Goal: Check status

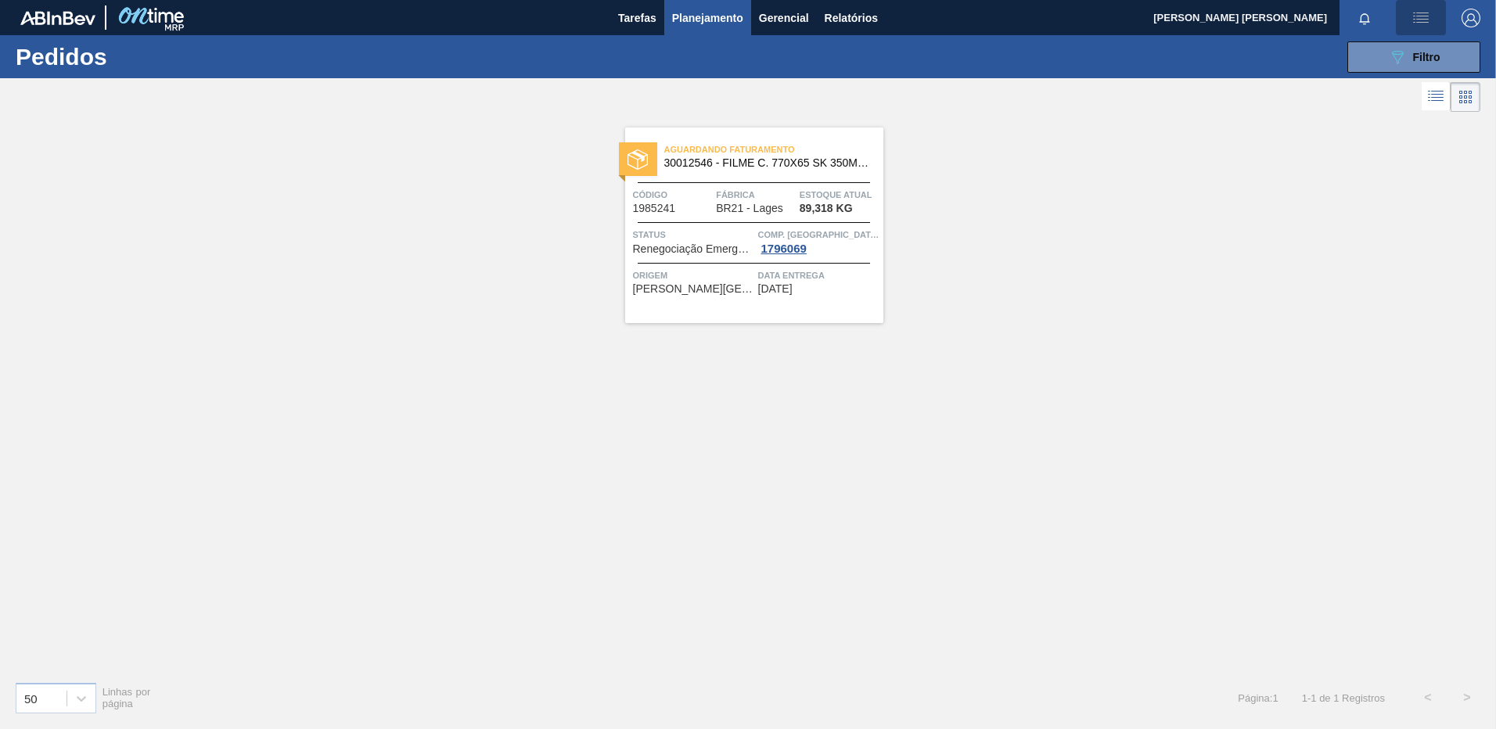
drag, startPoint x: 1405, startPoint y: 29, endPoint x: 1403, endPoint y: 58, distance: 29.0
click at [1405, 38] on main "Tarefas Planejamento Gerencial Relatórios [PERSON_NAME] [PERSON_NAME] todas com…" at bounding box center [748, 364] width 1496 height 729
click at [1403, 59] on icon "089F7B8B-B2A5-4AFE-B5C0-19BA573D28AC" at bounding box center [1397, 57] width 19 height 19
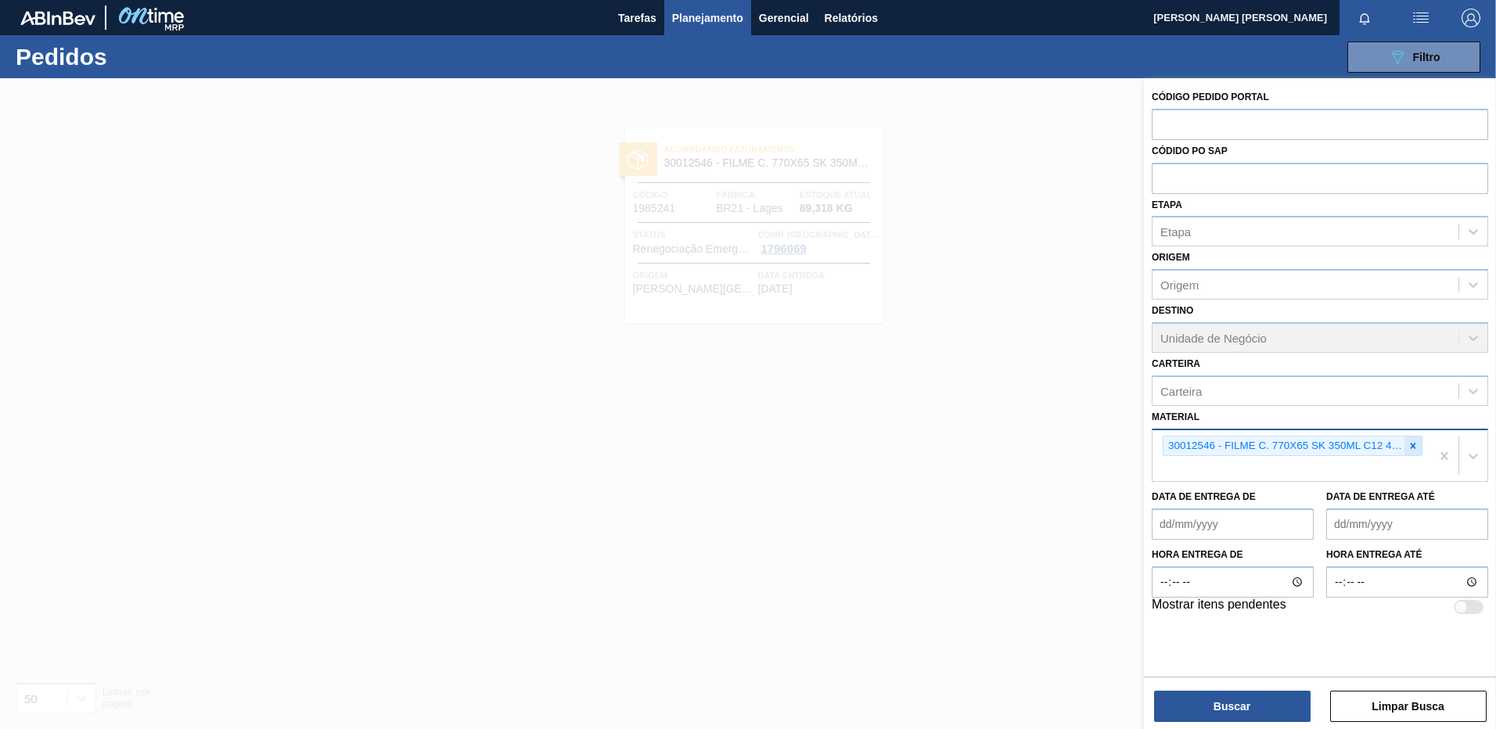
click at [1414, 451] on icon at bounding box center [1412, 445] width 11 height 11
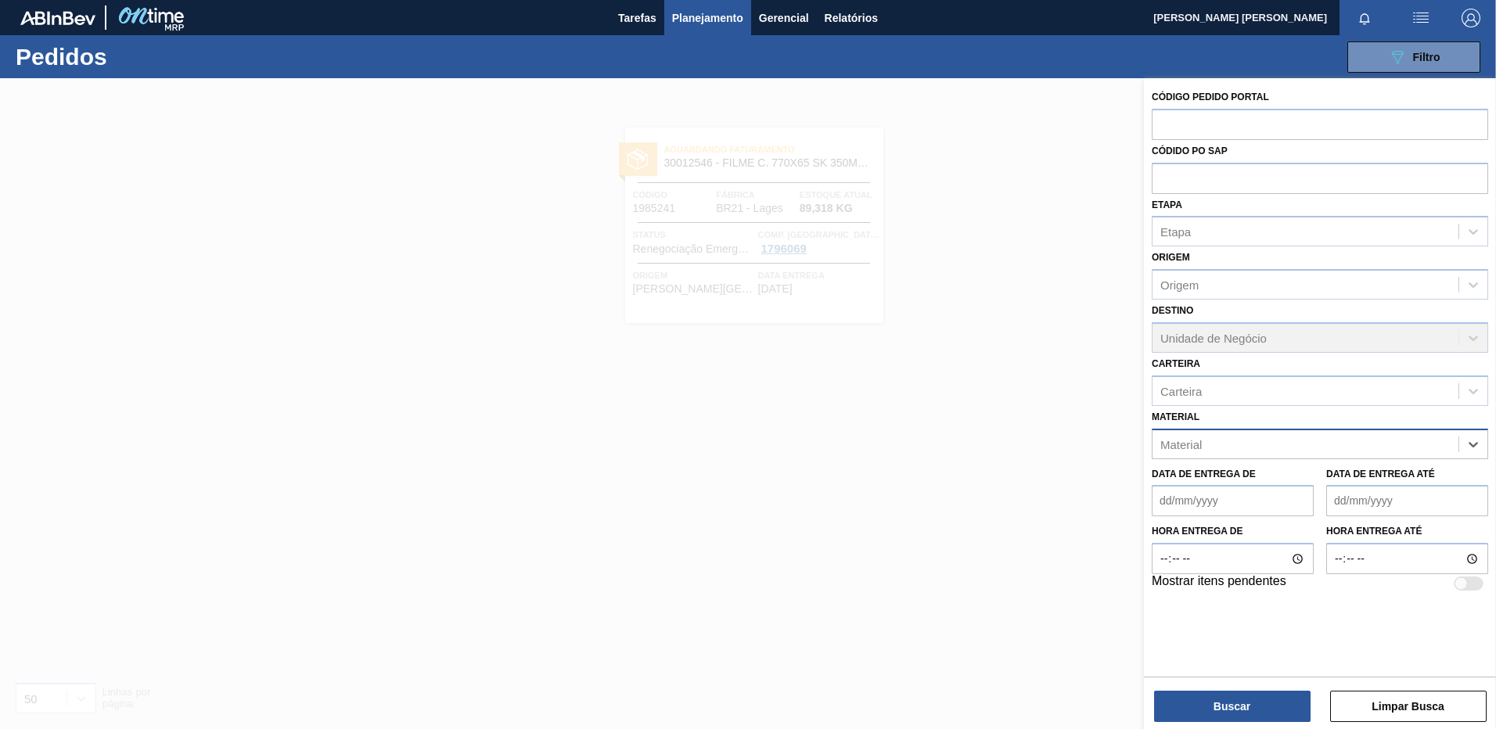
click at [1447, 450] on div "Material" at bounding box center [1305, 444] width 306 height 23
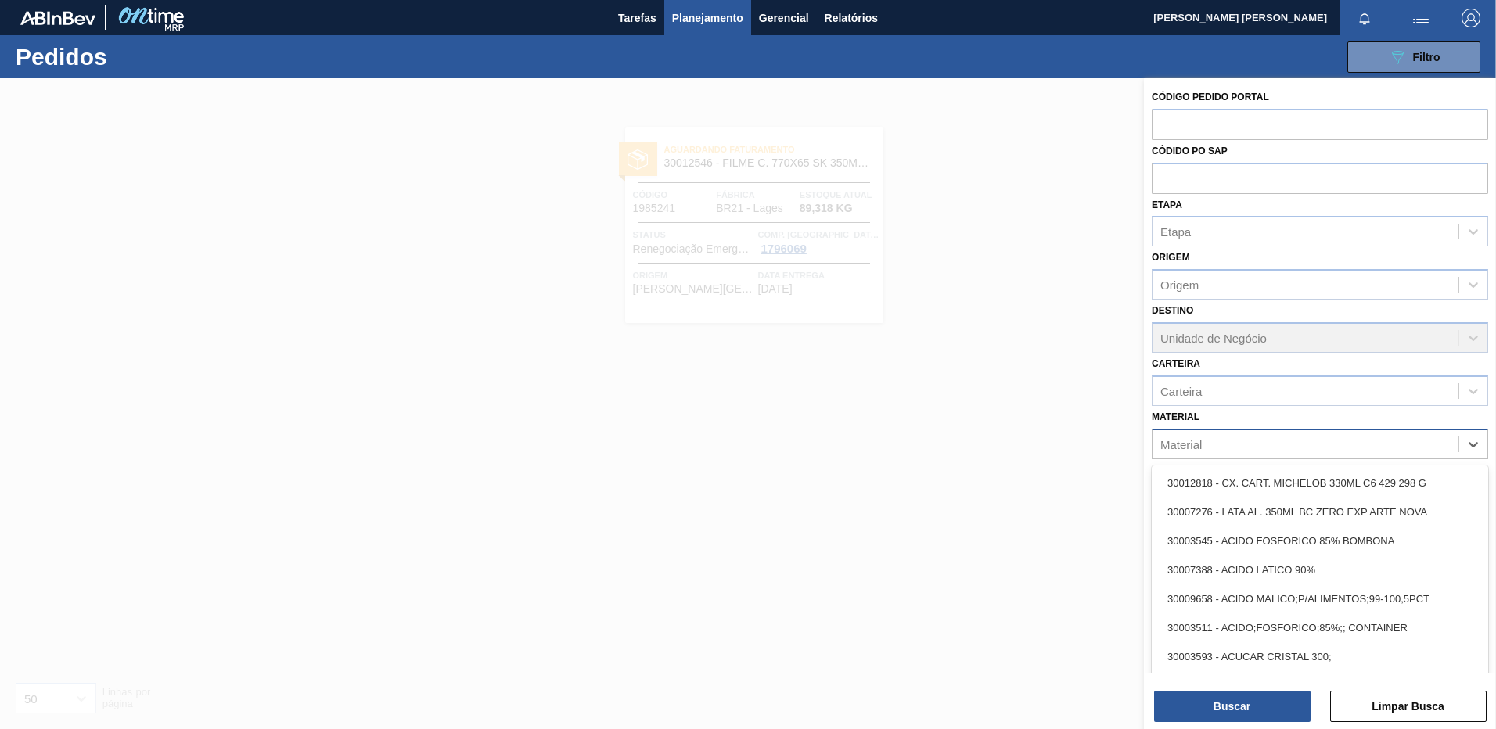
paste input "30003189"
type input "30003189"
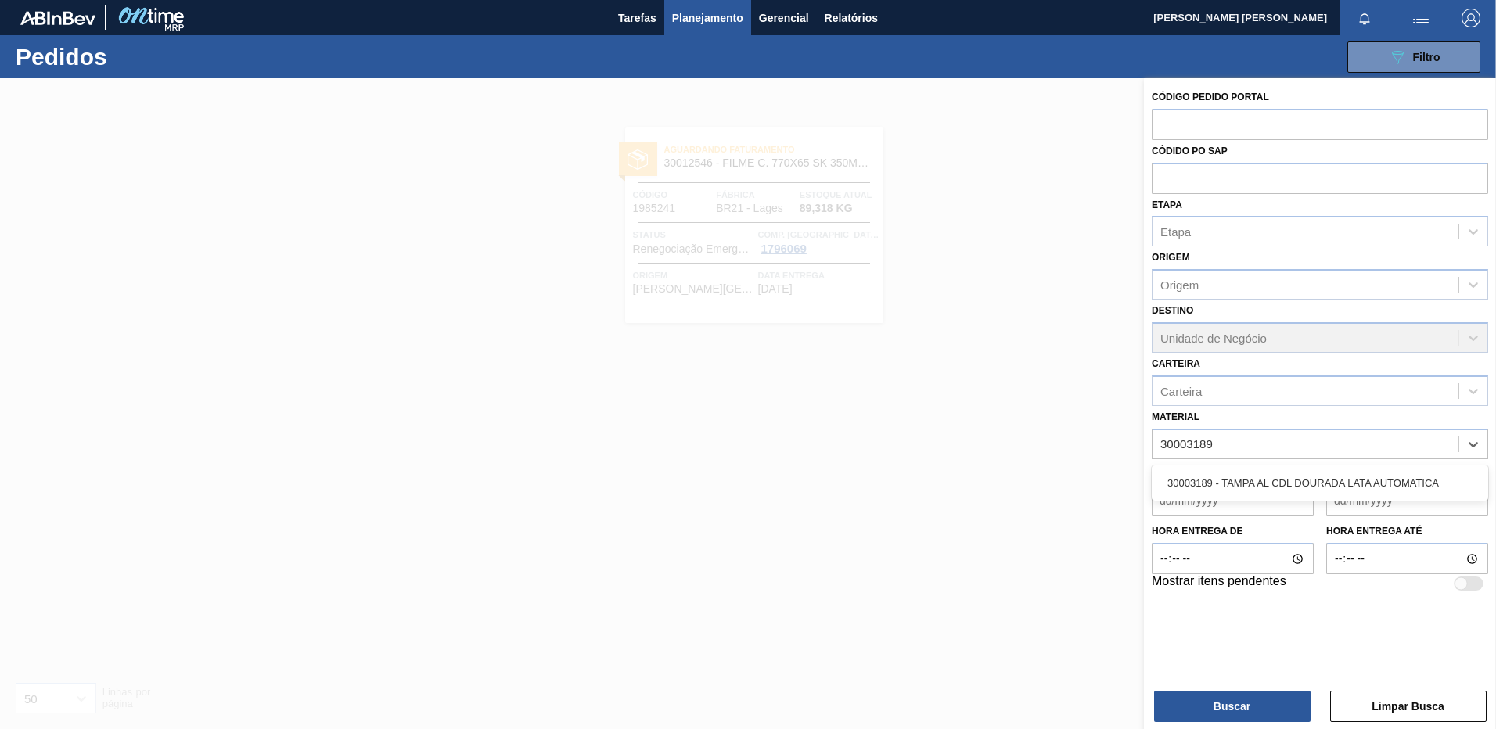
click at [1294, 483] on div "30003189 - TAMPA AL CDL DOURADA LATA AUTOMATICA" at bounding box center [1320, 483] width 336 height 29
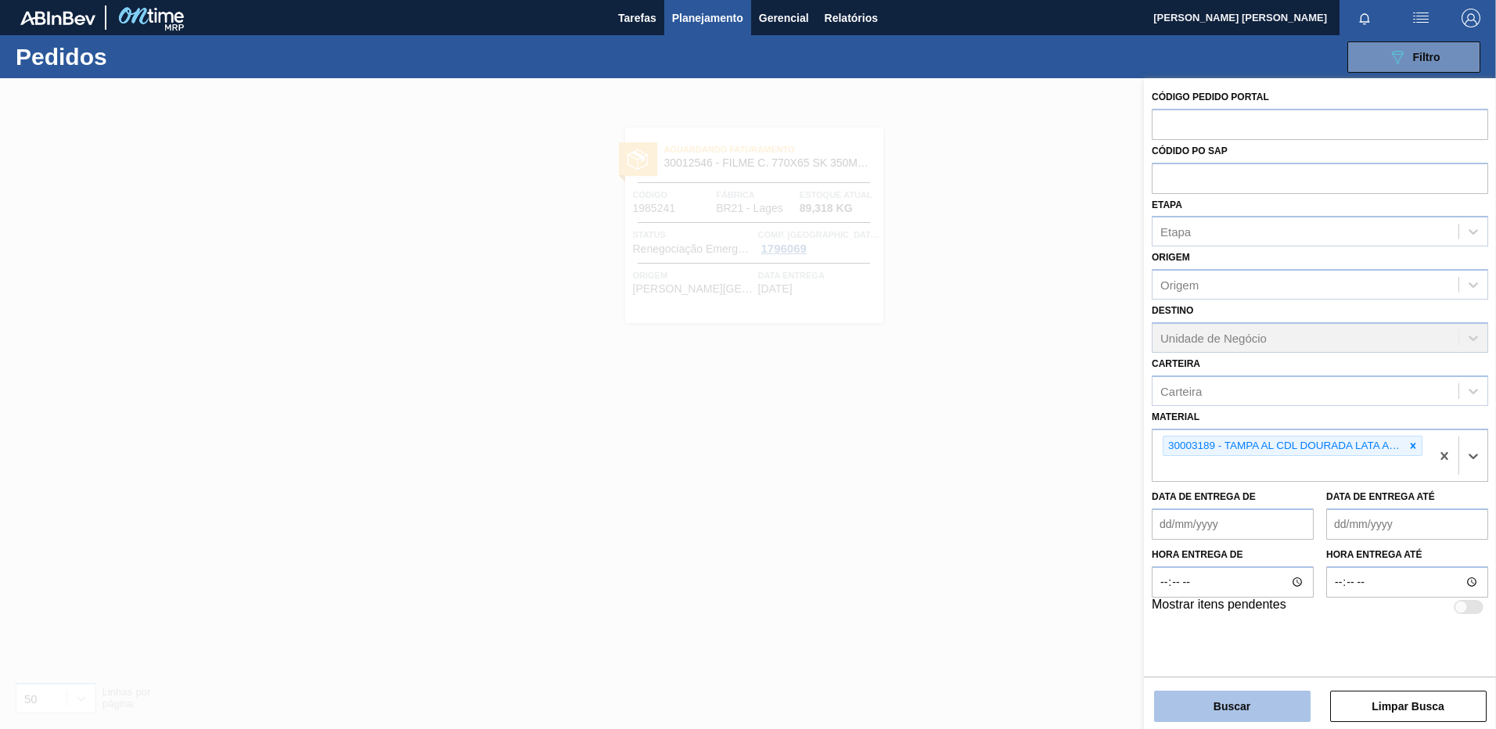
click at [1252, 709] on button "Buscar" at bounding box center [1232, 706] width 156 height 31
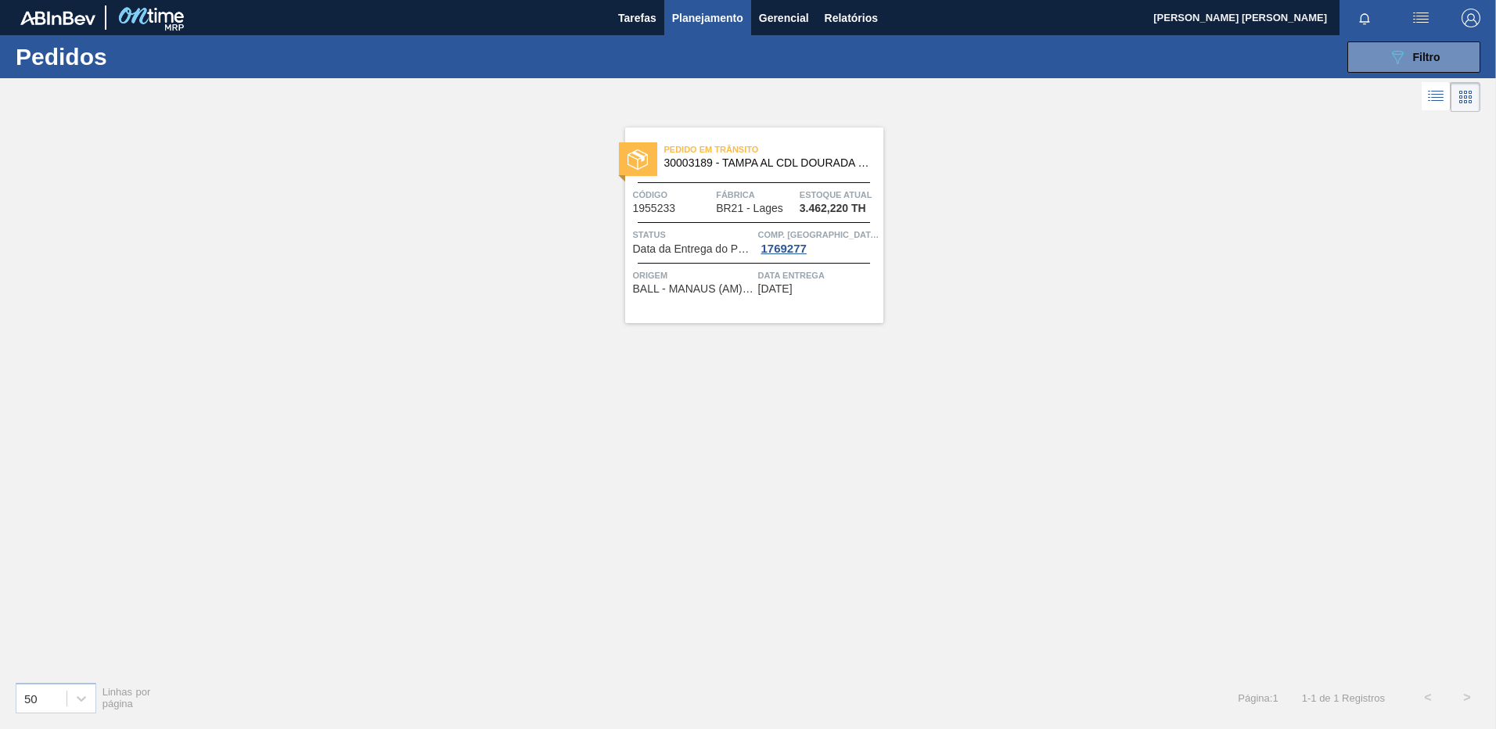
click at [824, 300] on div "Pedido [PERSON_NAME] 30003189 - TAMPA AL CDL DOURADA LATA AUTOMATICA Código 195…" at bounding box center [754, 226] width 258 height 196
